Goal: Transaction & Acquisition: Purchase product/service

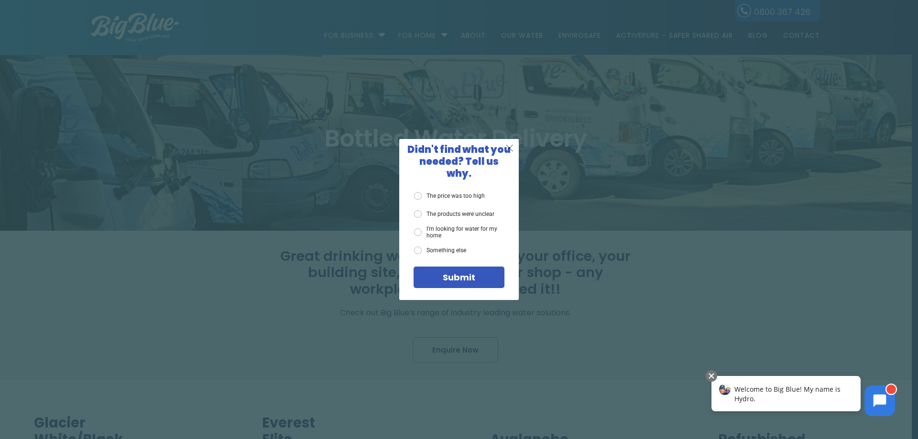
click at [510, 152] on span "X" at bounding box center [509, 148] width 9 height 12
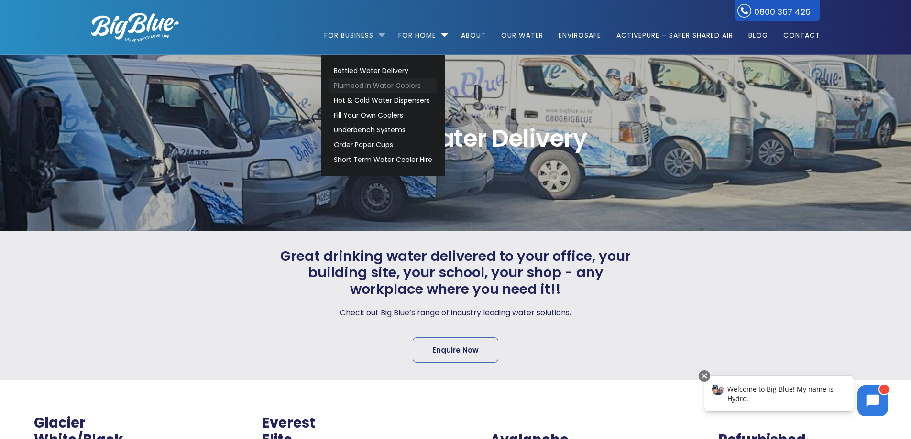
click at [378, 86] on link "Plumbed in Water Coolers" at bounding box center [382, 85] width 107 height 15
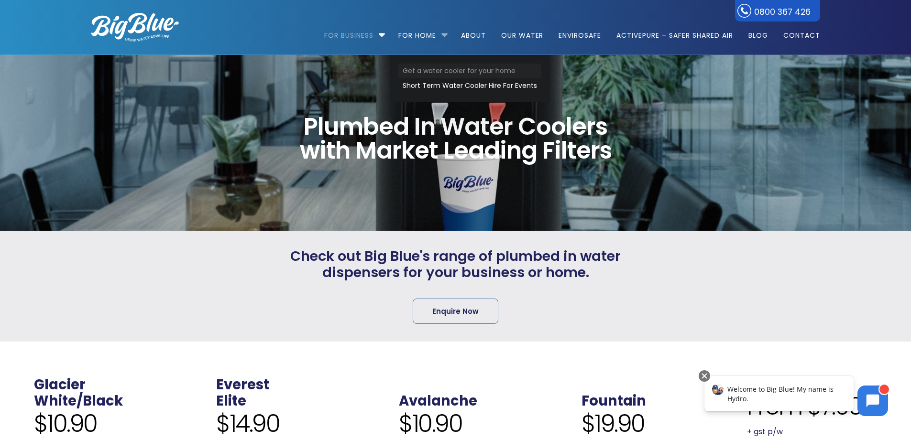
click at [429, 68] on link "Get a water cooler for your home" at bounding box center [469, 71] width 143 height 15
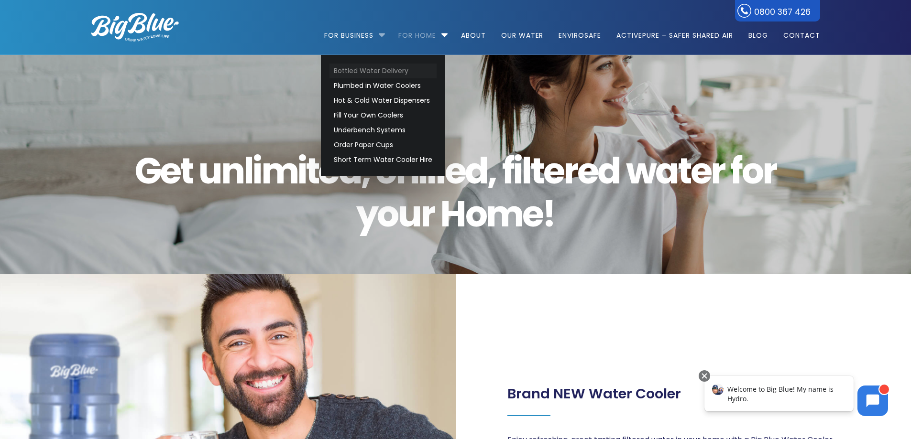
click at [352, 70] on link "Bottled Water Delivery" at bounding box center [382, 71] width 107 height 15
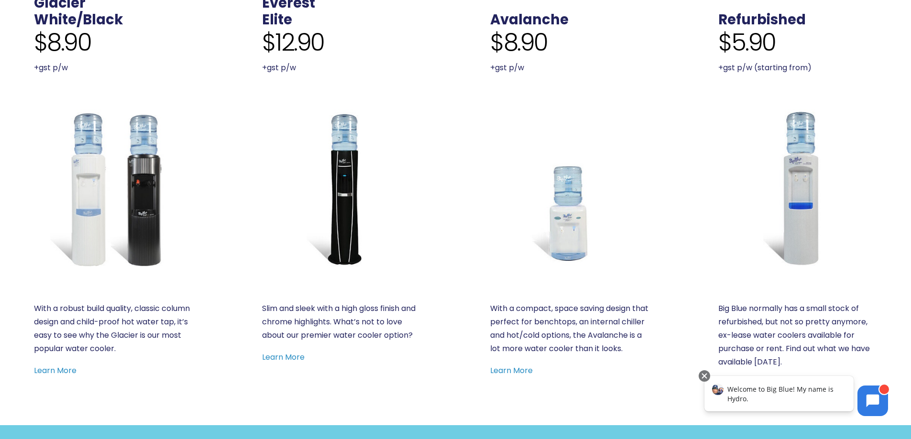
scroll to position [335, 0]
